Goal: Communication & Community: Answer question/provide support

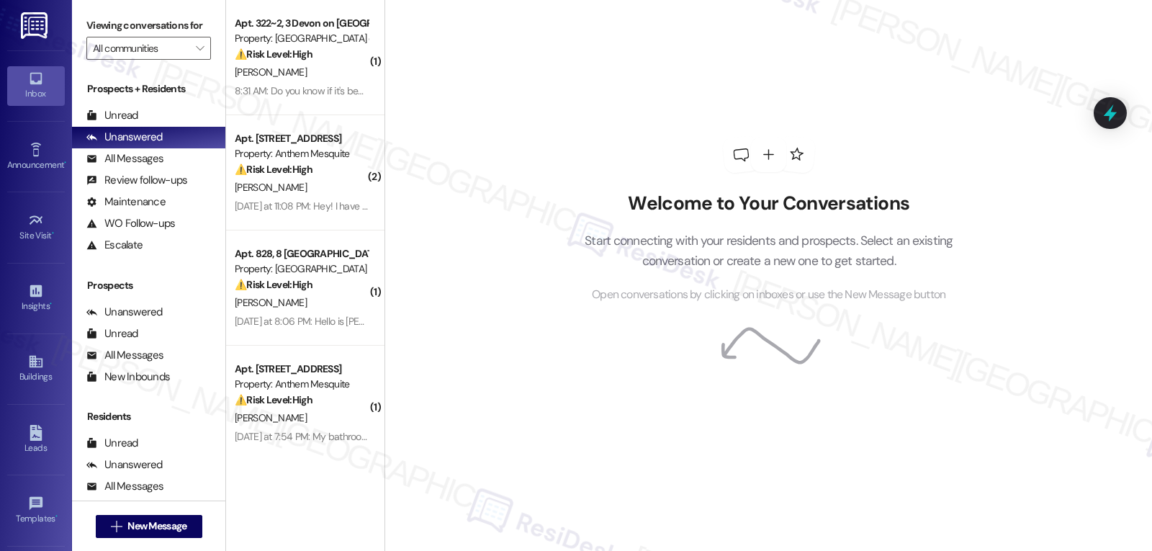
click at [1092, 252] on div "Welcome to Your Conversations Start connecting with your residents and prospect…" at bounding box center [769, 275] width 768 height 551
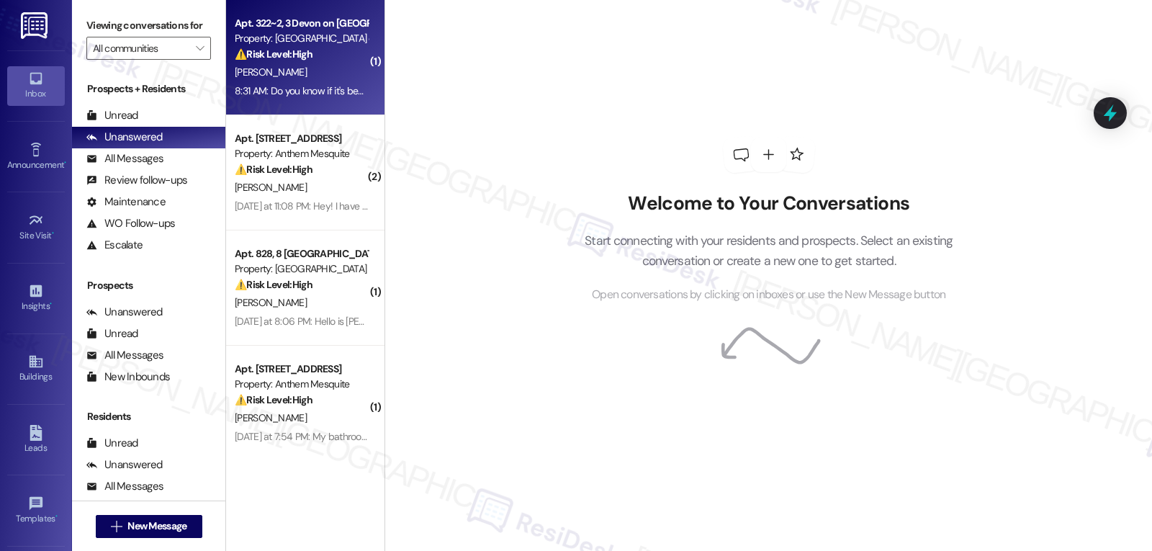
click at [300, 81] on div "[PERSON_NAME]" at bounding box center [301, 72] width 136 height 18
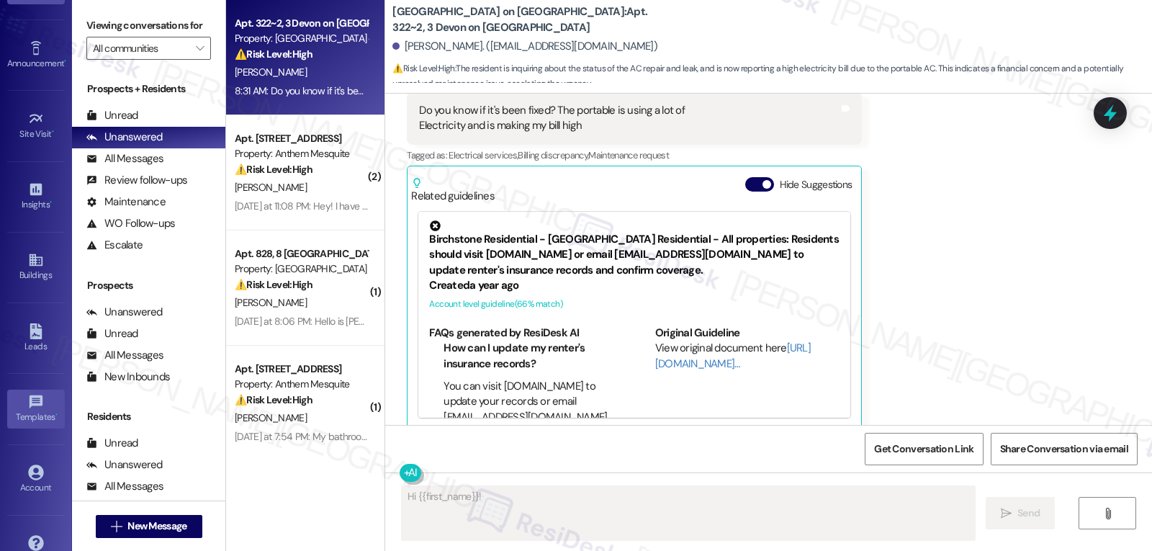
scroll to position [136, 0]
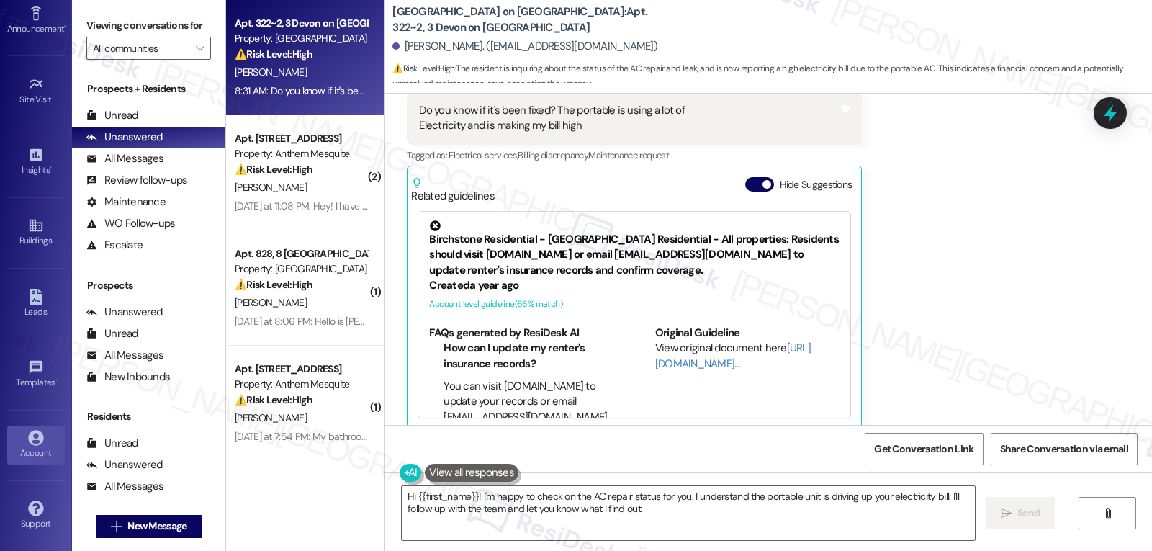
type textarea "Hi {{first_name}}! I'm happy to check on the AC repair status for you. I unders…"
click at [27, 455] on div "Account" at bounding box center [36, 453] width 72 height 14
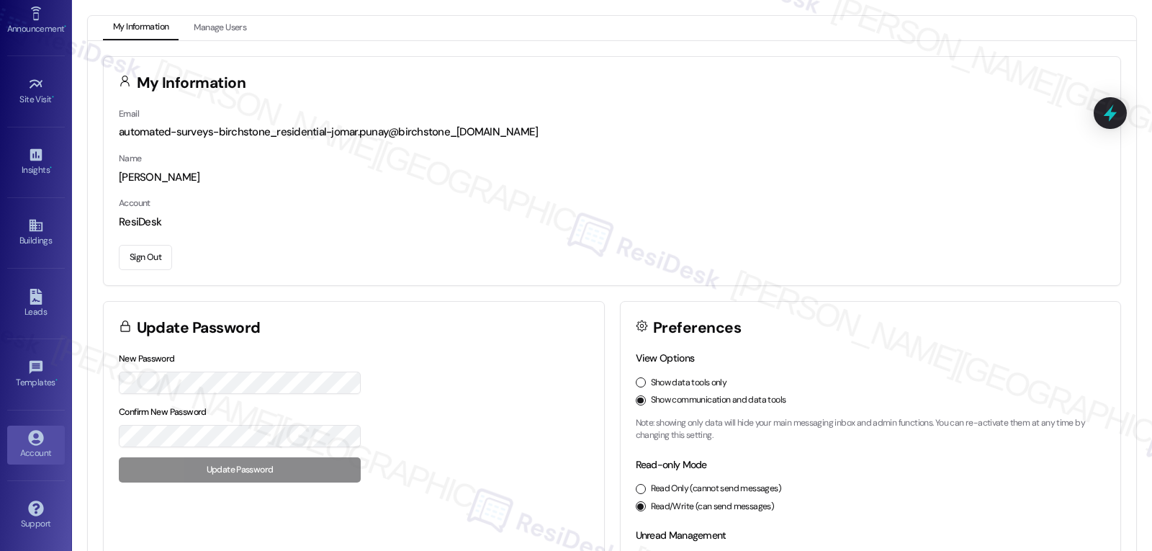
click at [140, 250] on button "Sign Out" at bounding box center [145, 257] width 53 height 25
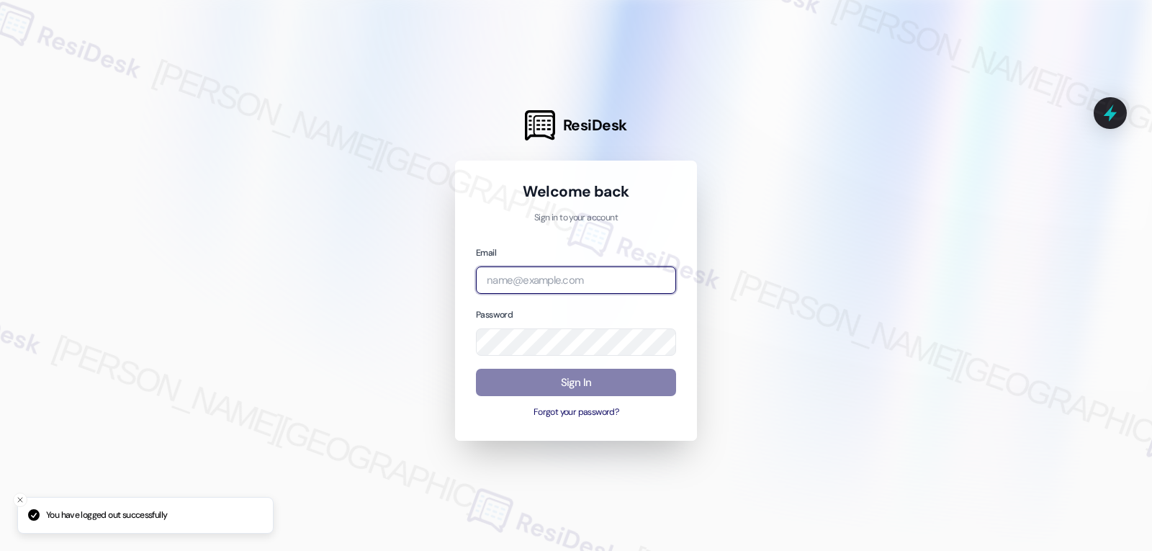
click at [614, 292] on input "email" at bounding box center [576, 280] width 200 height 28
click at [594, 268] on input "email" at bounding box center [576, 280] width 200 height 28
paste input "[EMAIL_ADDRESS][DOMAIN_NAME]"
type input "[EMAIL_ADDRESS][DOMAIN_NAME]"
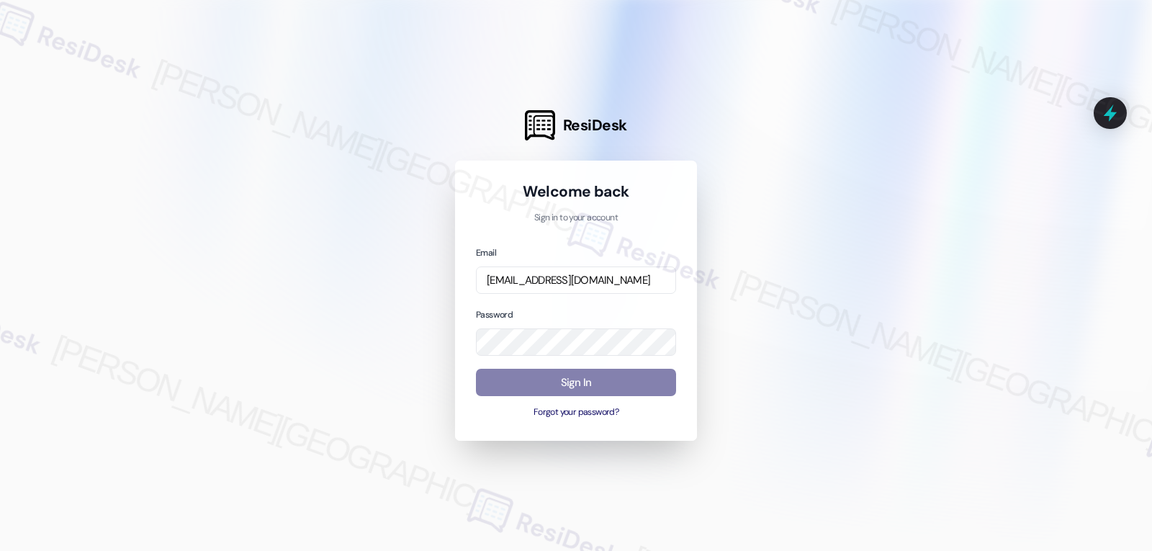
scroll to position [0, 0]
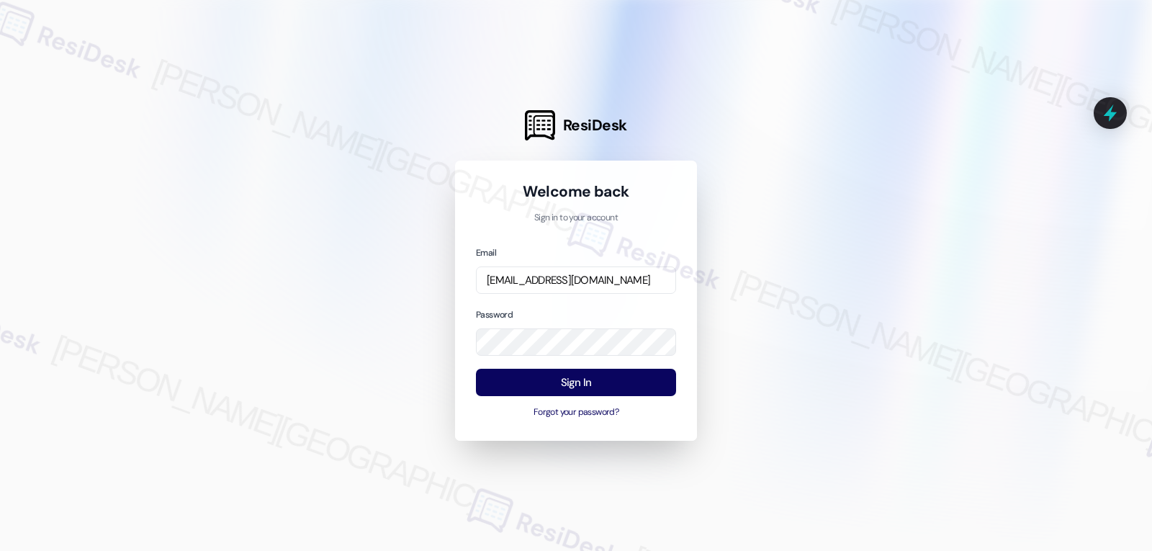
click at [315, 277] on div at bounding box center [576, 275] width 1152 height 551
click at [657, 381] on button "Sign In" at bounding box center [576, 383] width 200 height 28
